Goal: Navigation & Orientation: Find specific page/section

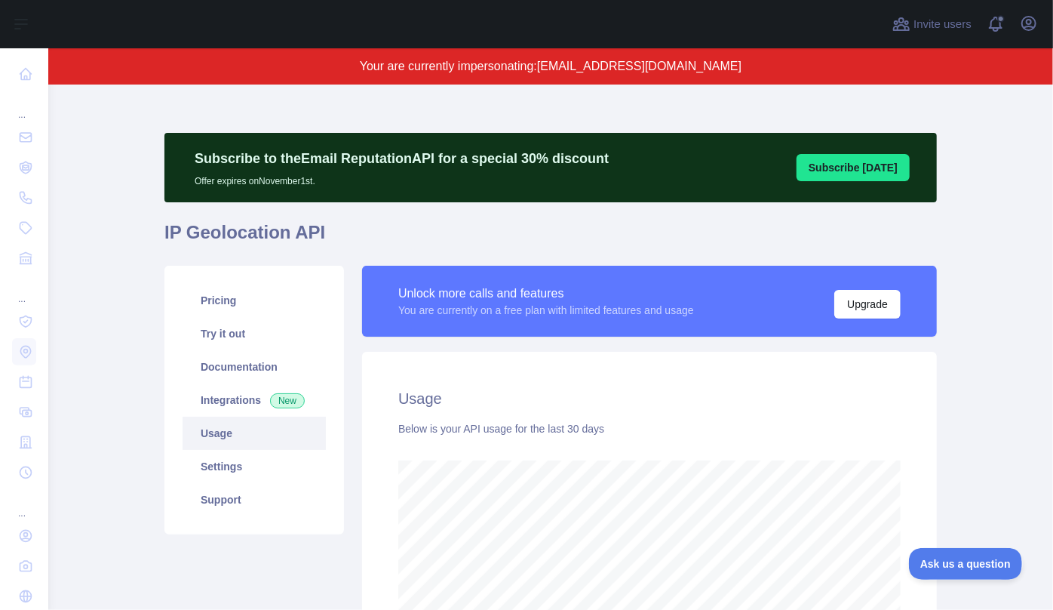
scroll to position [525, 995]
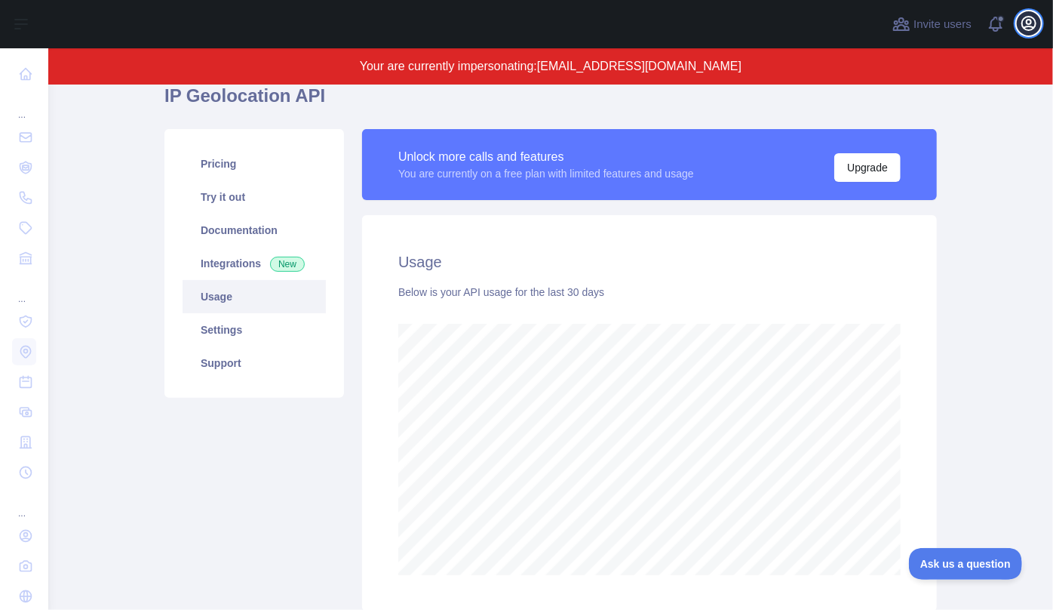
click at [1032, 29] on icon "button" at bounding box center [1029, 24] width 14 height 14
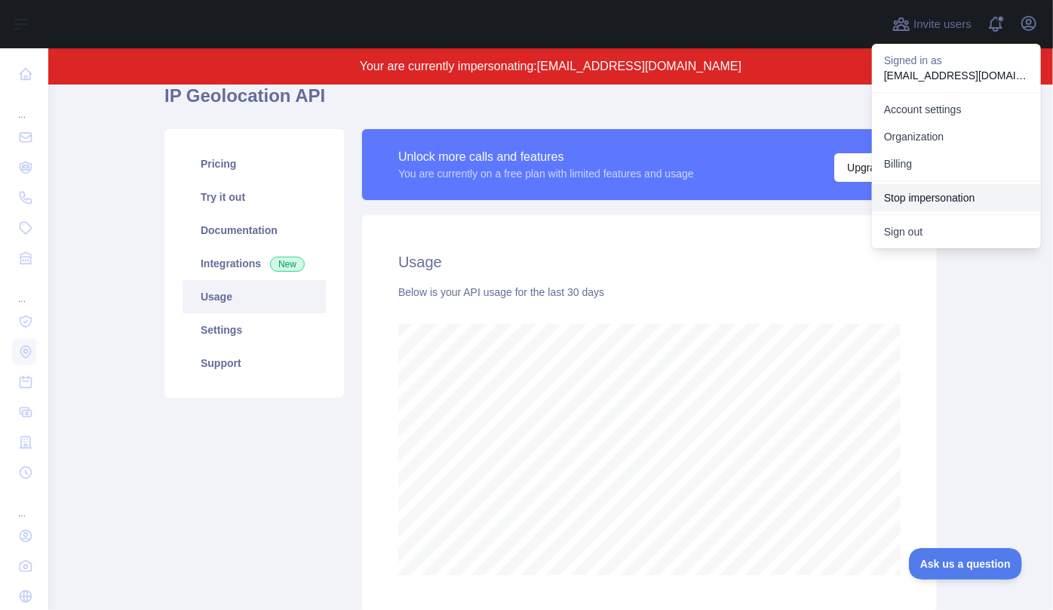
click at [947, 187] on button "Stop impersonation" at bounding box center [956, 197] width 169 height 27
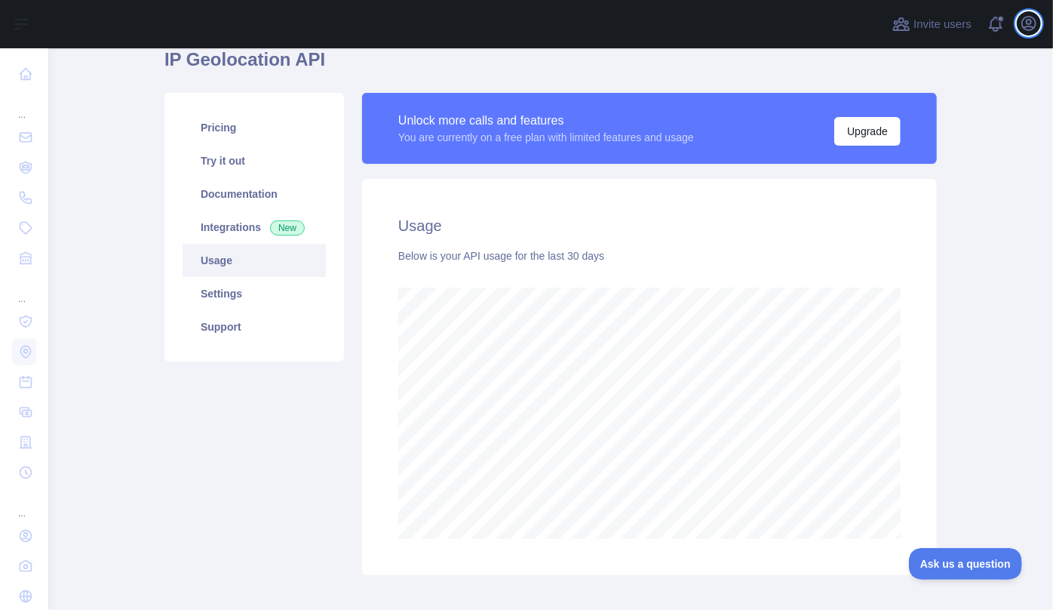
scroll to position [561, 995]
click at [1029, 24] on icon "button" at bounding box center [1029, 24] width 14 height 14
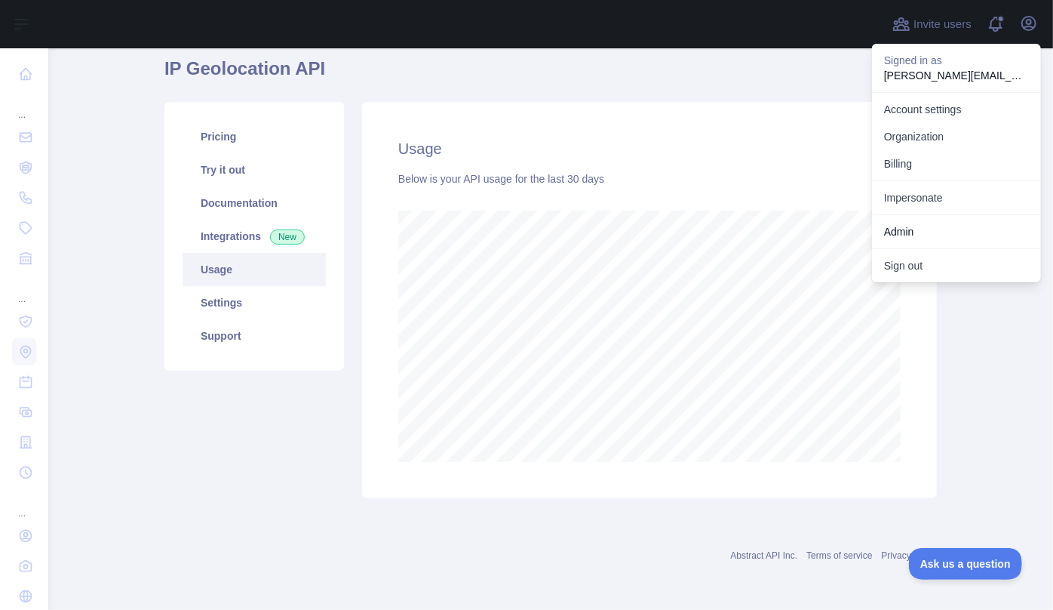
scroll to position [57, 0]
click at [928, 188] on link "Impersonate" at bounding box center [956, 197] width 169 height 27
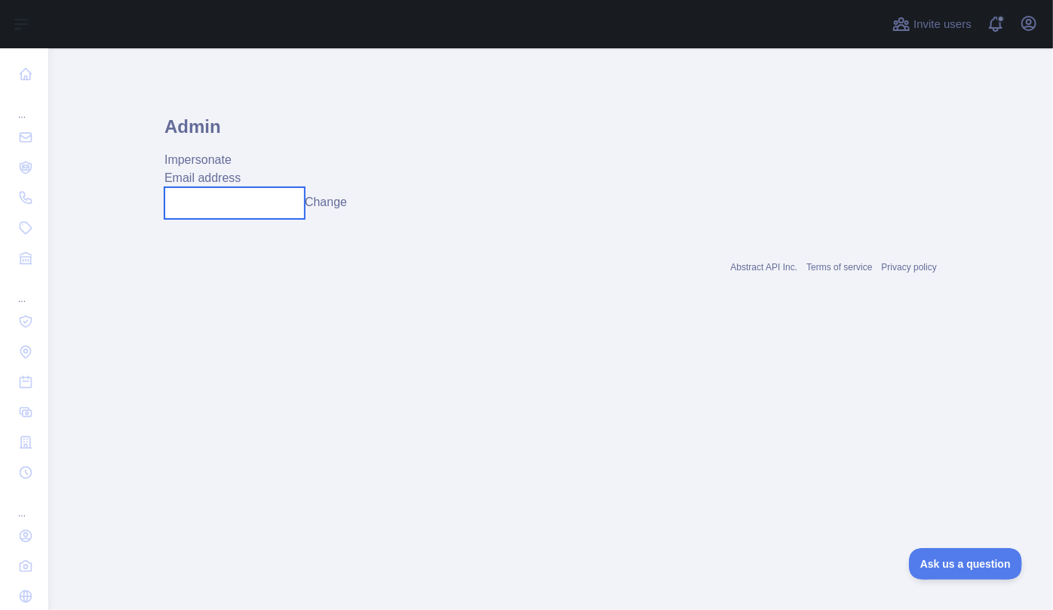
click at [229, 194] on input "text" at bounding box center [234, 203] width 140 height 32
paste input "**********"
type input "**********"
click at [340, 203] on button "Change" at bounding box center [341, 202] width 42 height 18
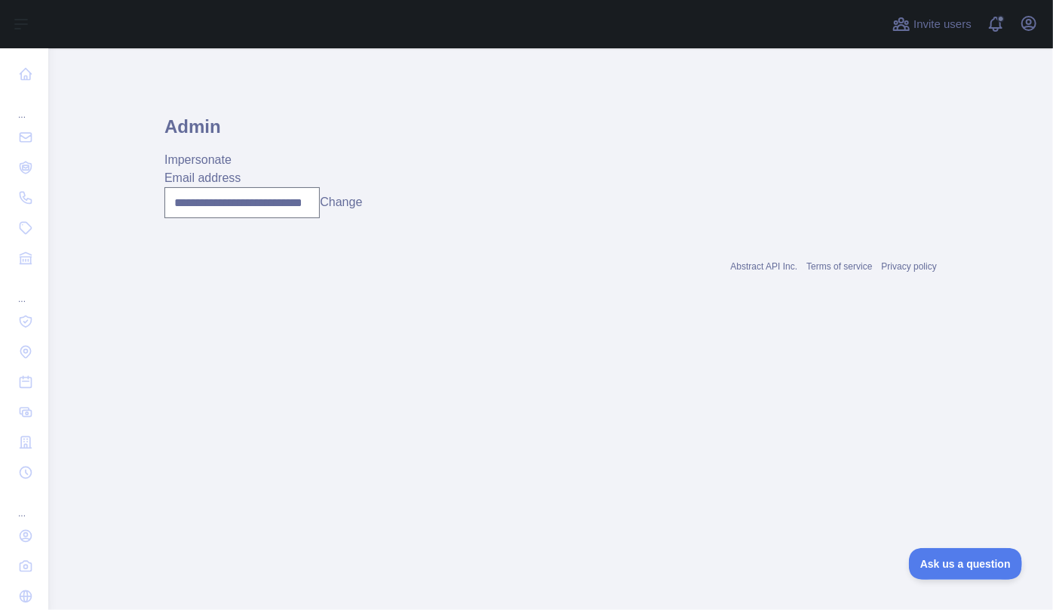
scroll to position [0, 0]
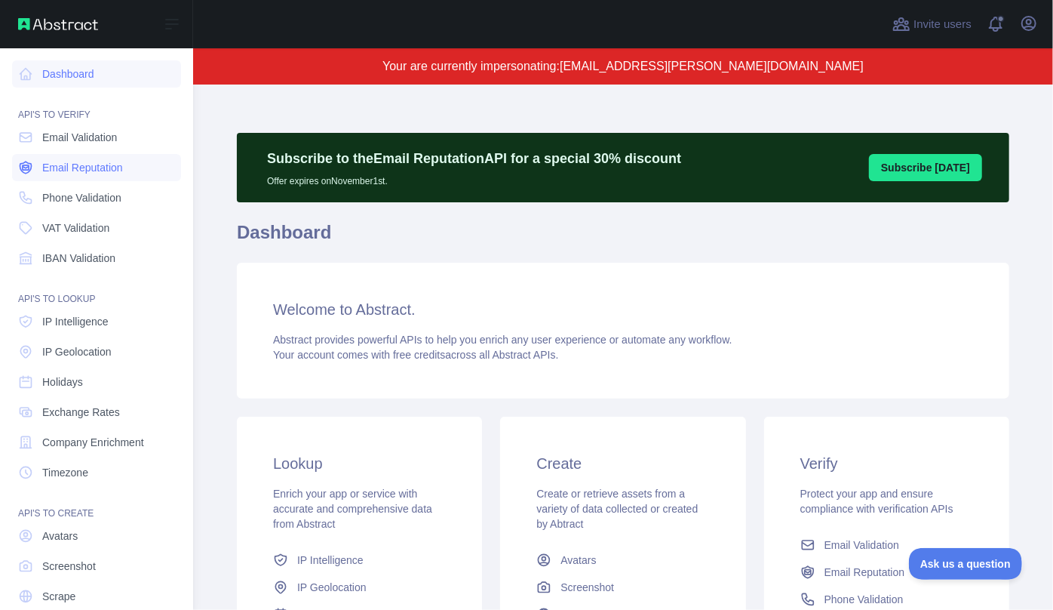
click at [94, 164] on span "Email Reputation" at bounding box center [82, 167] width 81 height 15
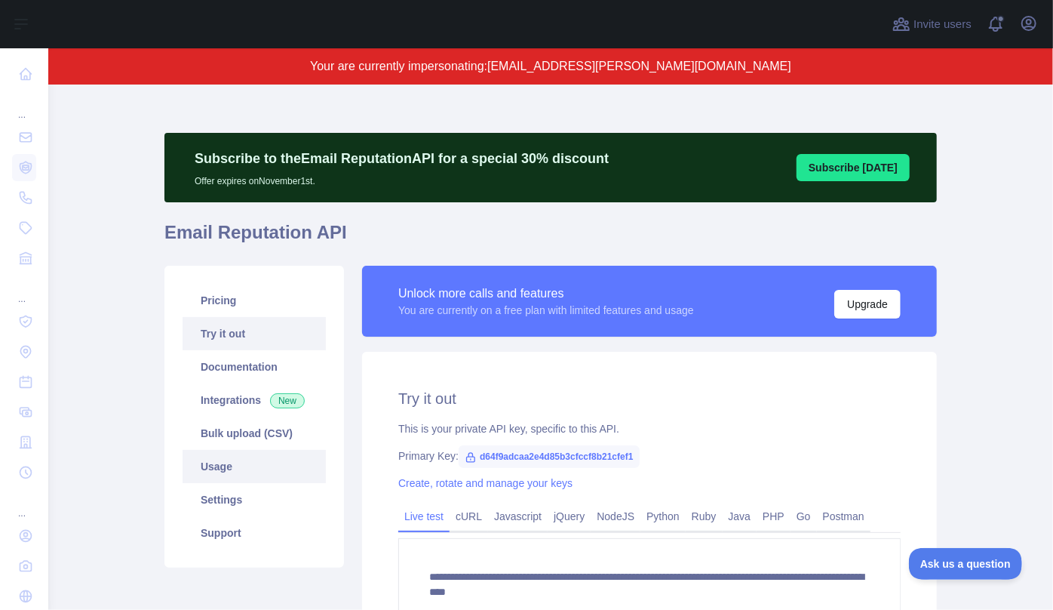
click at [223, 466] on link "Usage" at bounding box center [254, 466] width 143 height 33
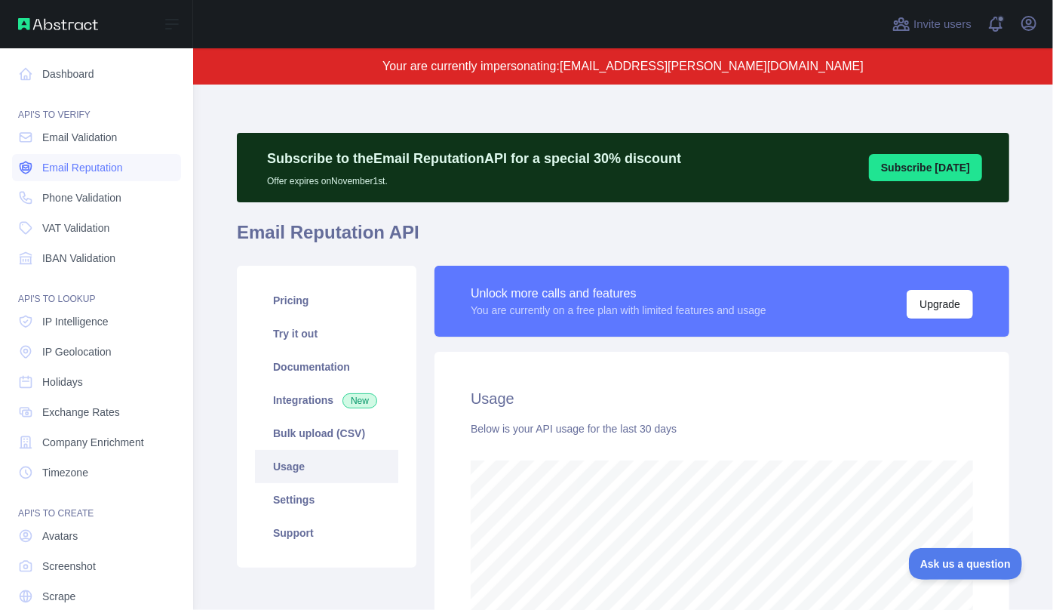
scroll to position [754057, 753733]
click at [55, 135] on span "Email Validation" at bounding box center [79, 137] width 75 height 15
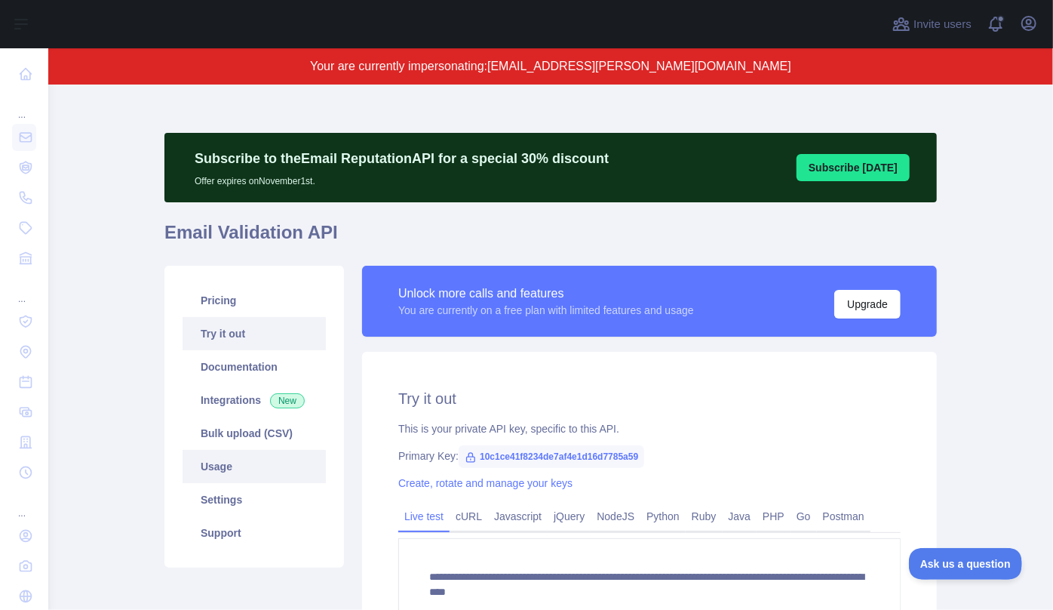
click at [218, 472] on link "Usage" at bounding box center [254, 466] width 143 height 33
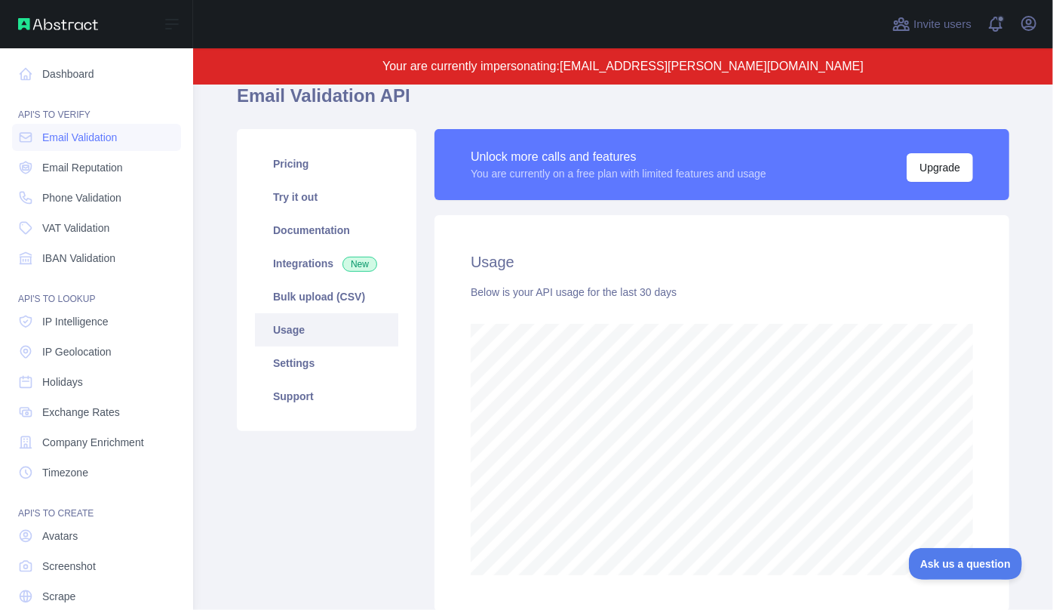
scroll to position [754057, 753733]
click at [82, 329] on link "IP Intelligence" at bounding box center [96, 321] width 169 height 27
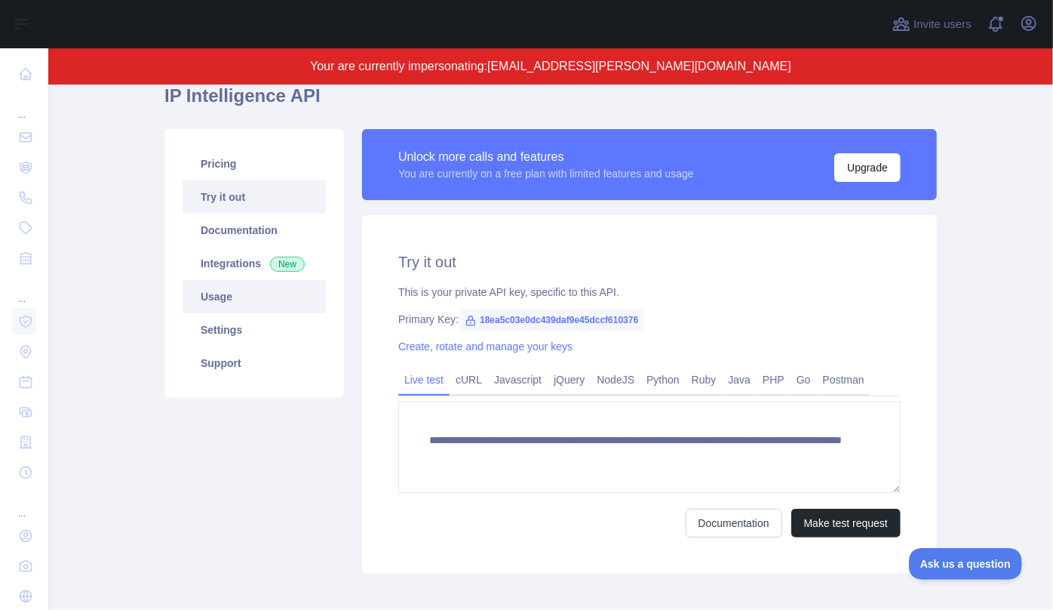
click at [235, 299] on link "Usage" at bounding box center [254, 296] width 143 height 33
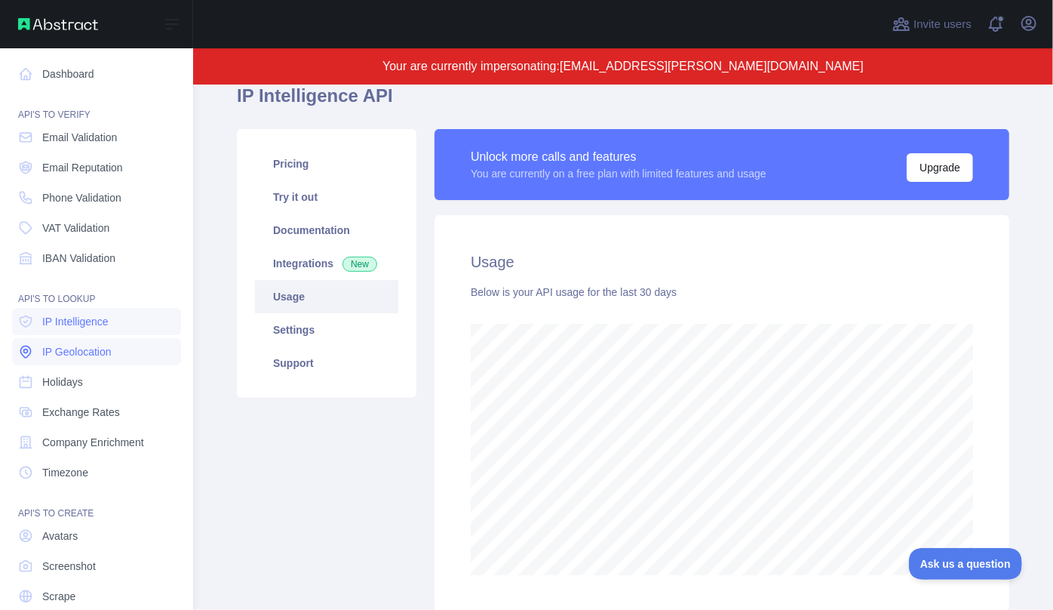
scroll to position [754057, 753733]
click at [57, 348] on span "IP Geolocation" at bounding box center [76, 351] width 69 height 15
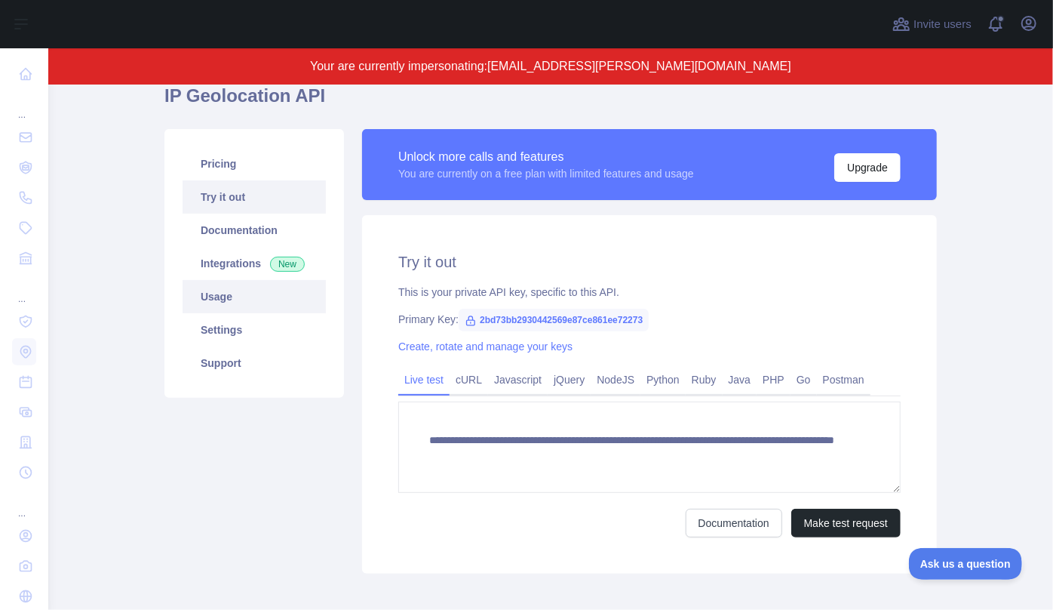
click at [227, 300] on link "Usage" at bounding box center [254, 296] width 143 height 33
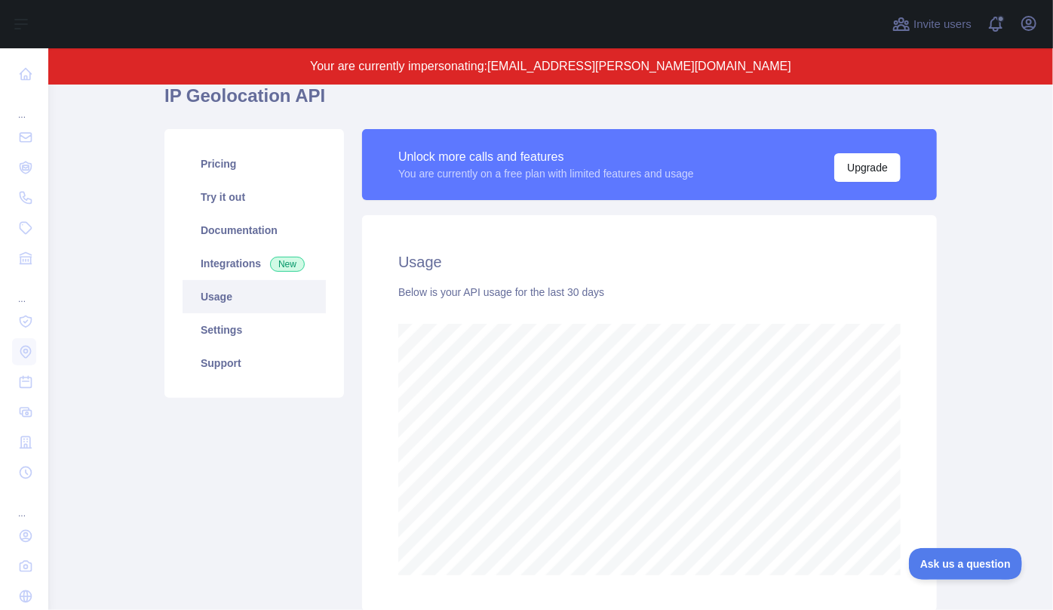
scroll to position [525, 995]
click at [1028, 20] on icon "button" at bounding box center [1029, 24] width 14 height 14
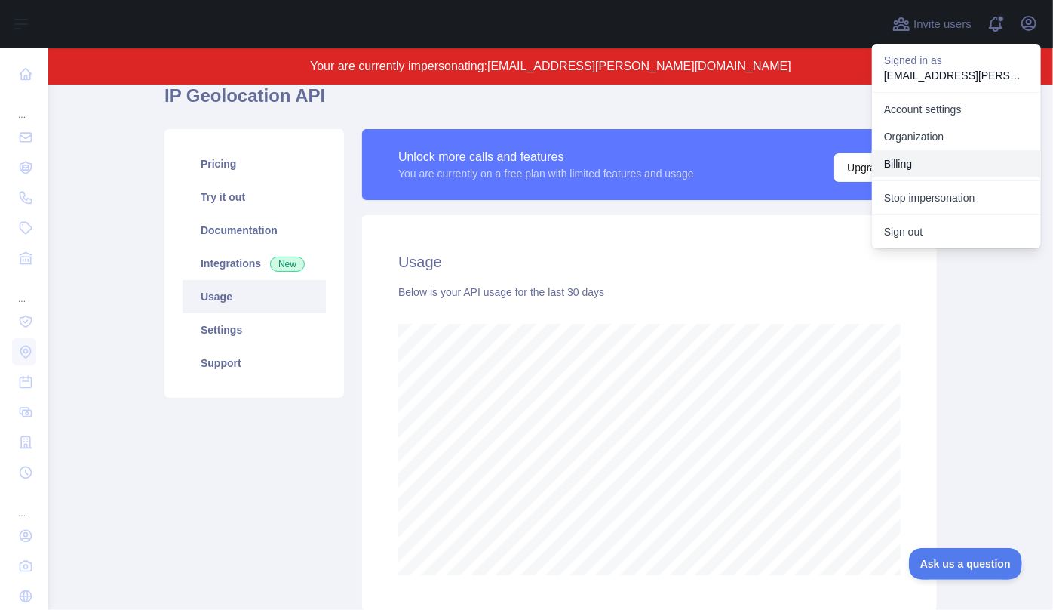
click at [924, 168] on button "Billing" at bounding box center [956, 163] width 169 height 27
